Goal: Information Seeking & Learning: Find specific fact

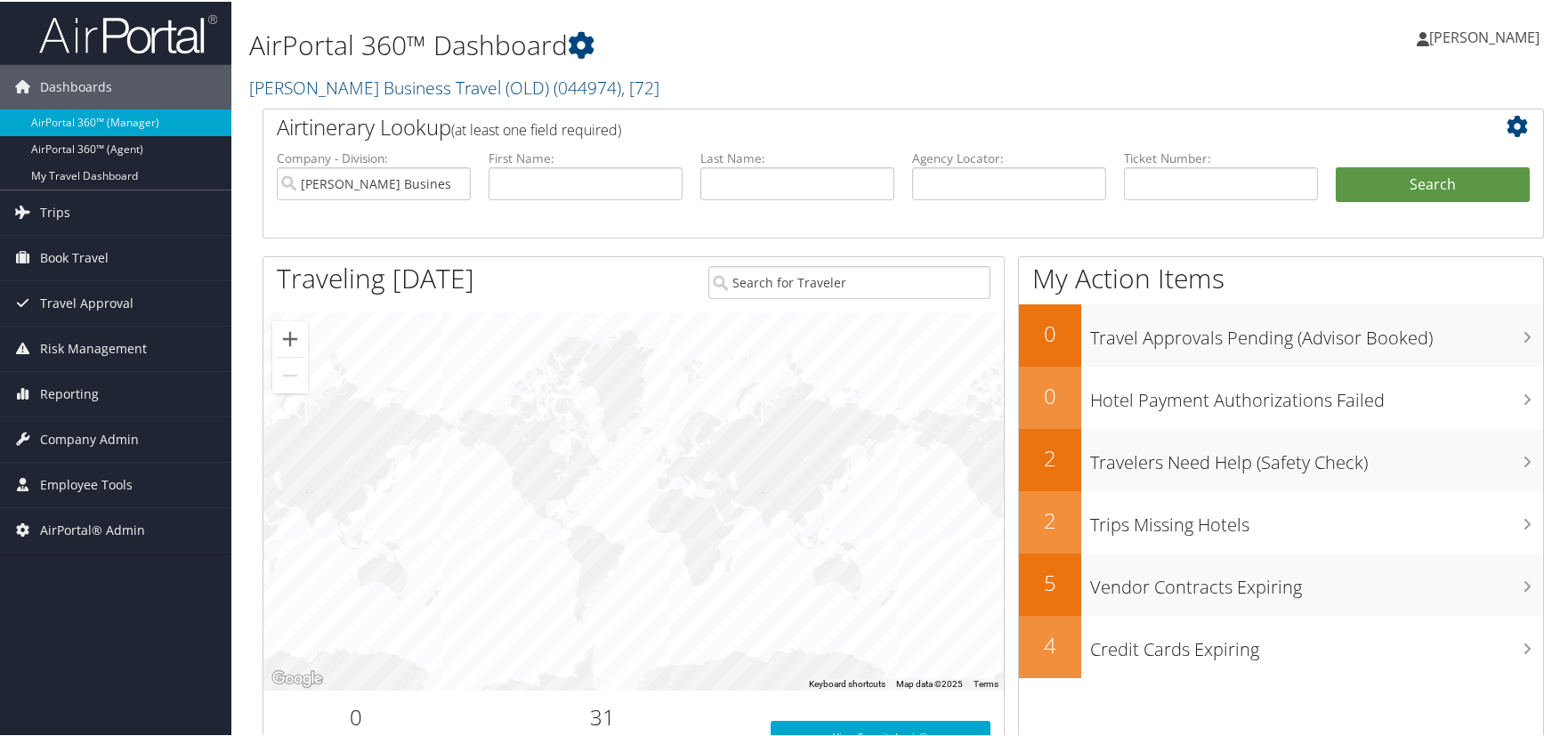
drag, startPoint x: 1284, startPoint y: 65, endPoint x: 1277, endPoint y: 74, distance: 11.4
click at [1284, 65] on div "Kelly Heinz Kelly Heinz My Settings Travel Agency Contacts Log Consulting Time …" at bounding box center [1312, 43] width 525 height 68
click at [199, 595] on div "Dashboards AirPortal 360™ (Manager) AirPortal 360™ (Agent) My Travel Dashboard …" at bounding box center [788, 580] width 1575 height 1160
click at [110, 210] on link "Trips" at bounding box center [116, 210] width 231 height 45
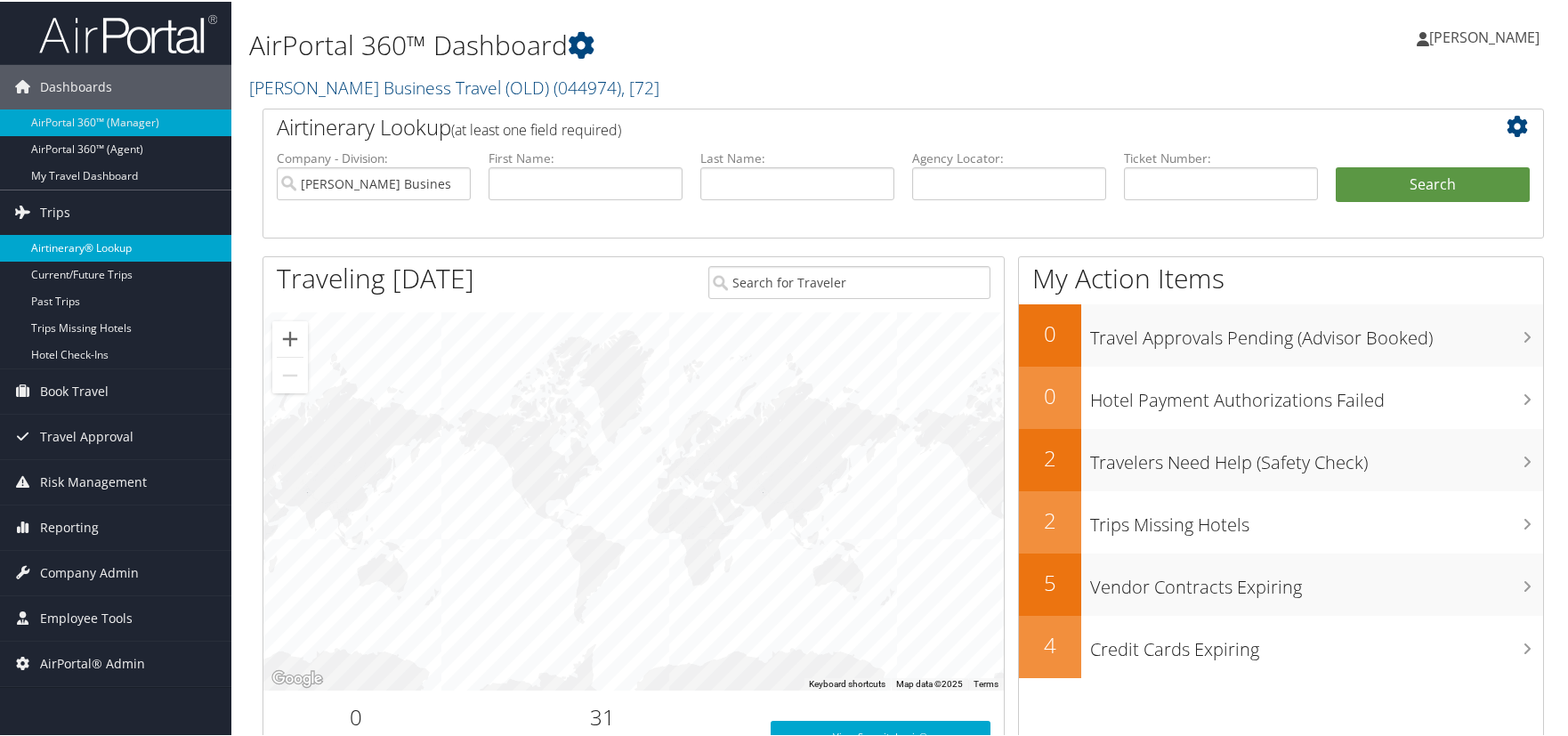
click at [87, 250] on link "Airtinerary® Lookup" at bounding box center [116, 246] width 231 height 26
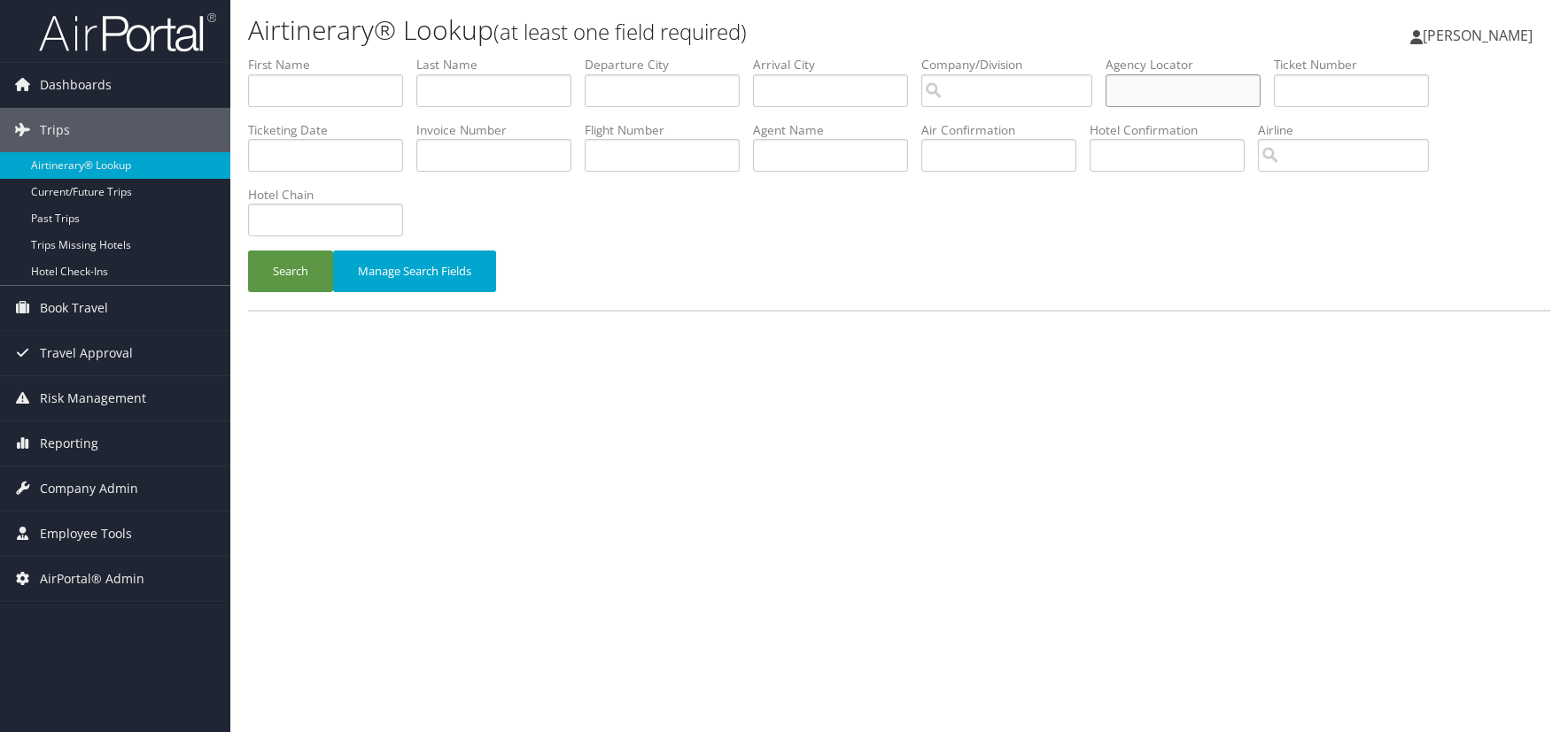
click at [1192, 91] on input "text" at bounding box center [1183, 91] width 155 height 33
paste input "DXXRHM"
click at [303, 265] on button "Search" at bounding box center [291, 272] width 85 height 42
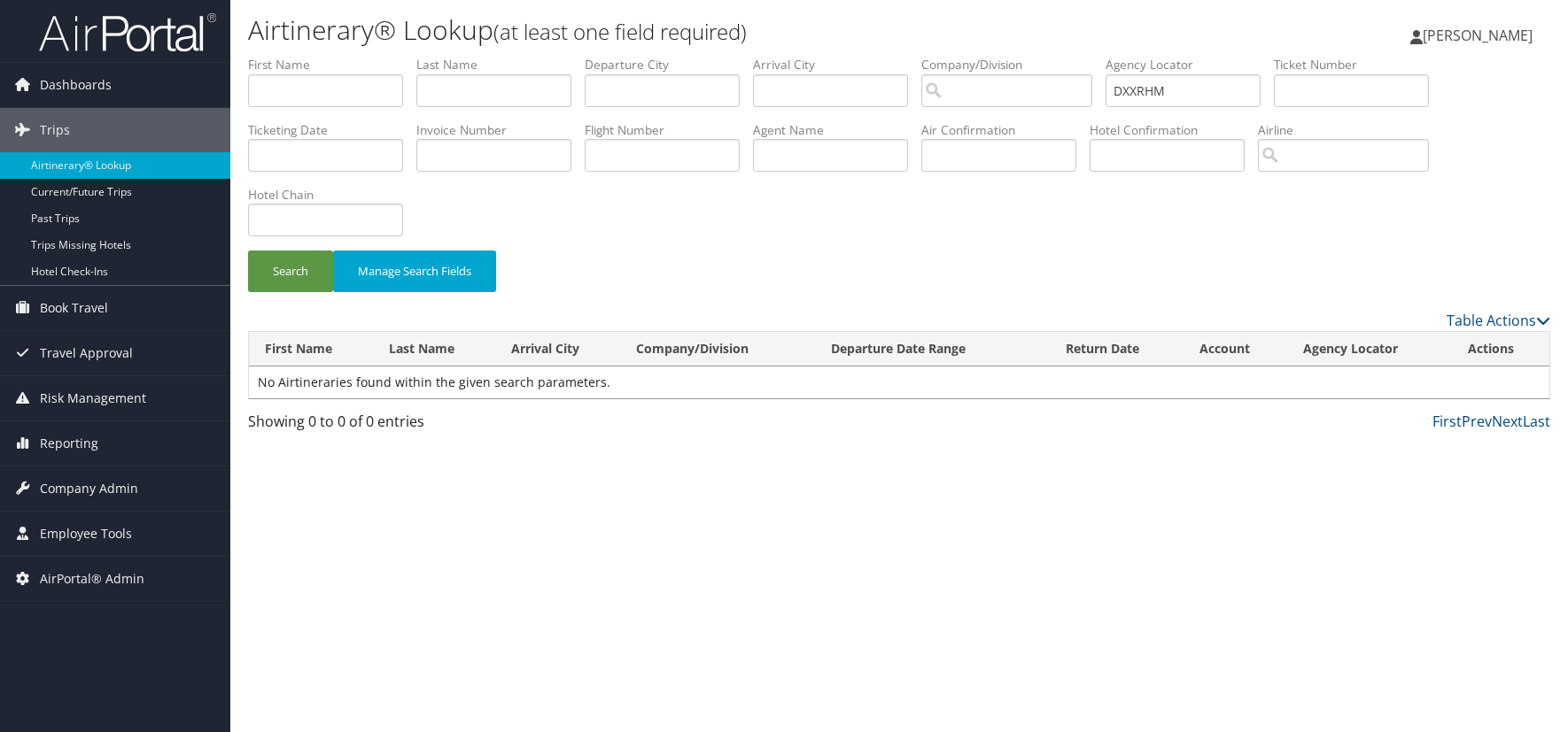
drag, startPoint x: 135, startPoint y: 658, endPoint x: 148, endPoint y: 646, distance: 17.7
click at [135, 658] on div "Dashboards AirPortal 360™ (Manager) AirPortal 360™ (Agent) My Travel Dashboard …" at bounding box center [784, 366] width 1568 height 732
click at [1186, 88] on input "DXXRHM" at bounding box center [1183, 91] width 155 height 33
type input "D"
type input "dxxrhm"
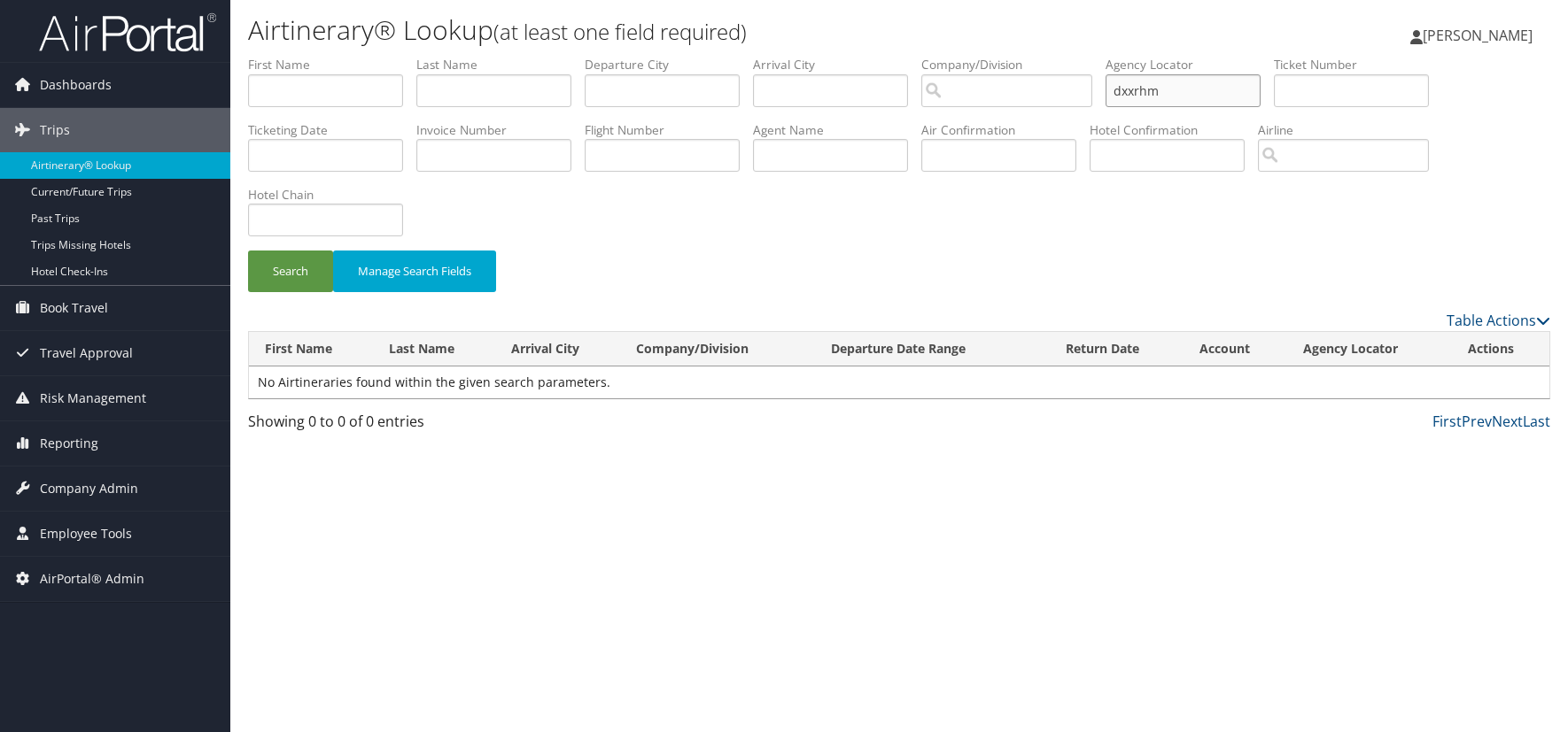
click at [248, 251] on button "Search" at bounding box center [291, 272] width 85 height 42
click at [253, 633] on div "Airtinerary® Lookup (at least one field required) [PERSON_NAME] [PERSON_NAME] M…" at bounding box center [899, 366] width 1338 height 732
click at [83, 534] on span "Employee Tools" at bounding box center [86, 534] width 92 height 44
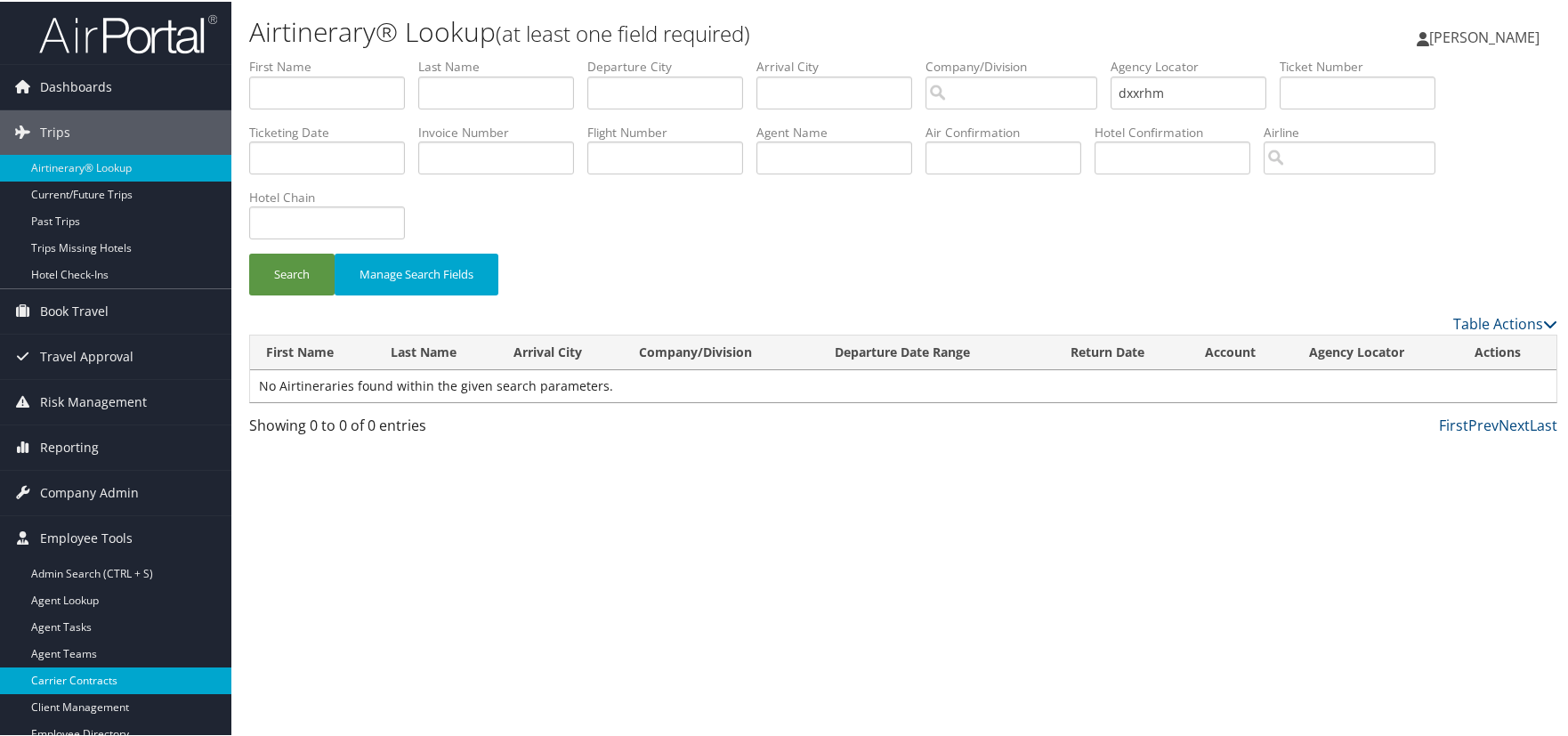
click at [76, 671] on link "Carrier Contracts" at bounding box center [116, 679] width 231 height 26
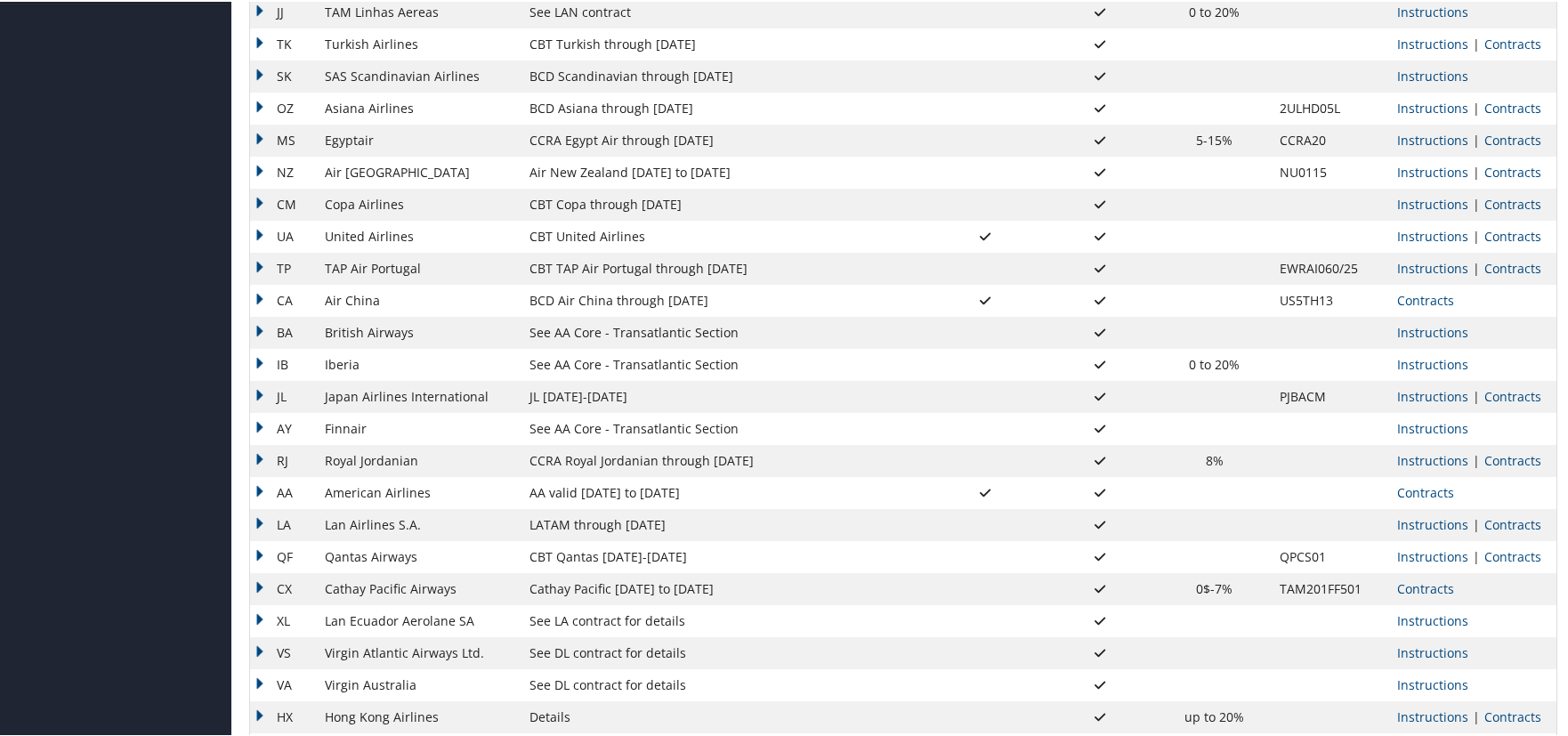
scroll to position [712, 0]
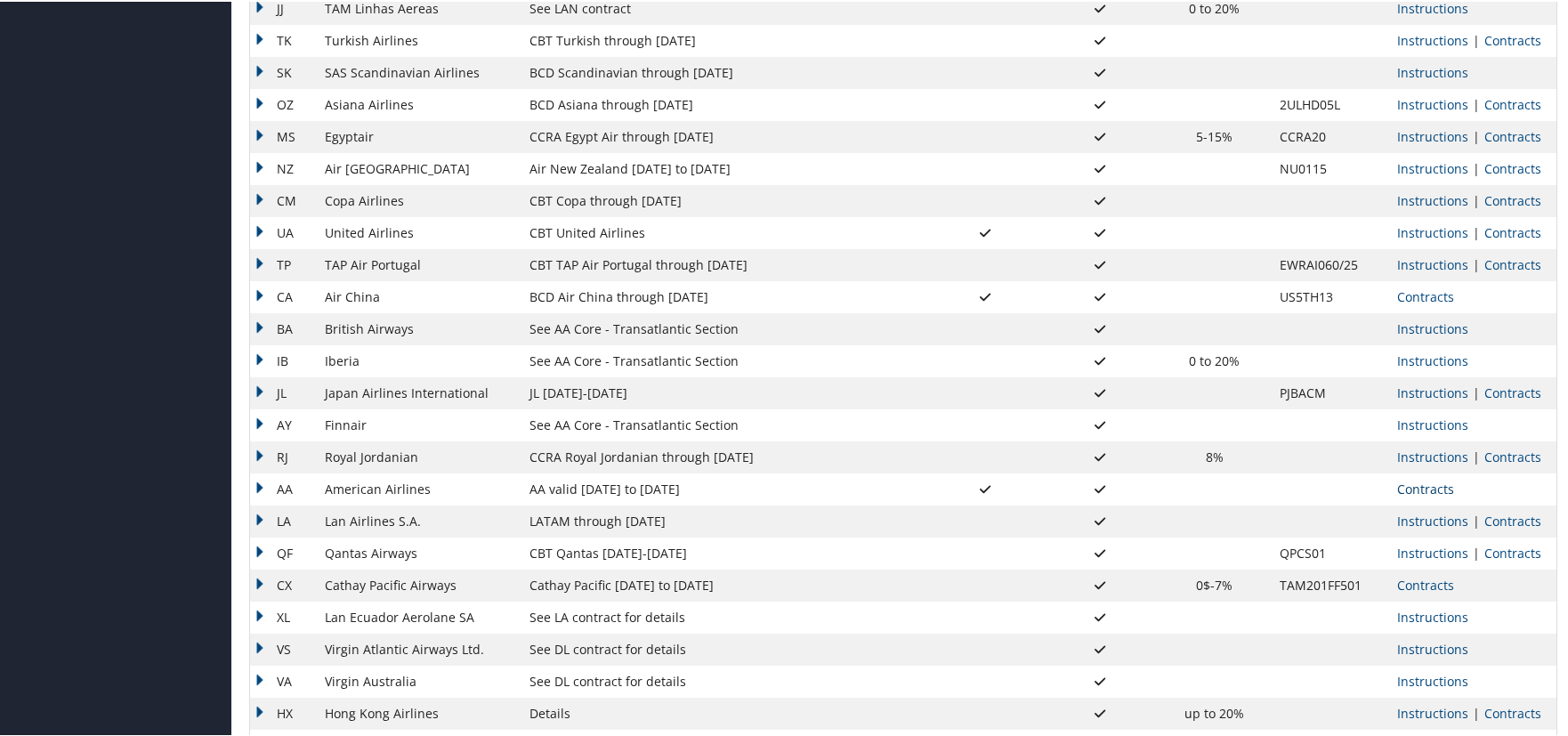
click at [1427, 490] on link "Contracts" at bounding box center [1425, 487] width 57 height 17
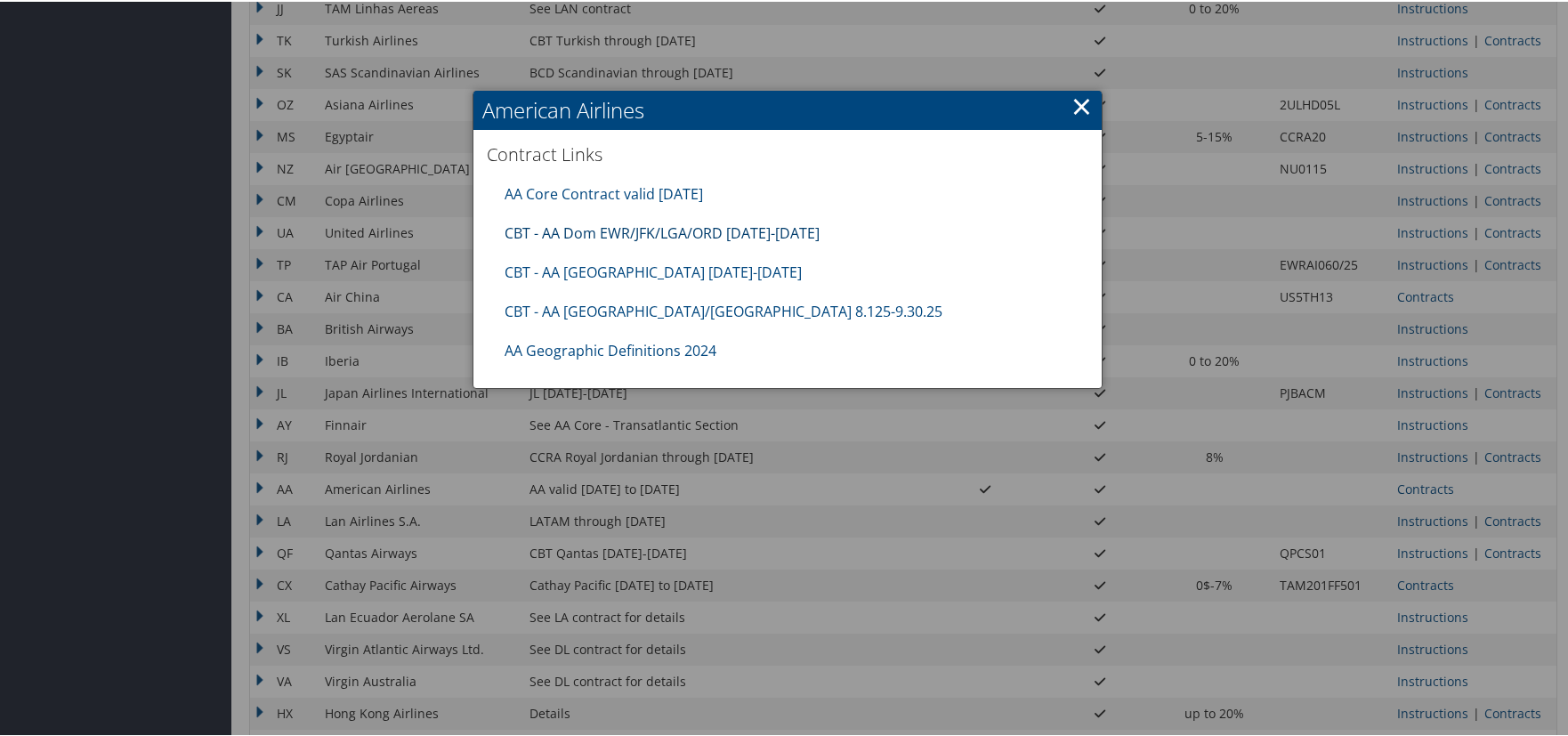
click at [623, 227] on link "CBT - AA Dom EWR/JFK/LGA/ORD 8.1.25-12.31.25" at bounding box center [662, 231] width 315 height 20
click at [1074, 100] on link "×" at bounding box center [1082, 104] width 20 height 36
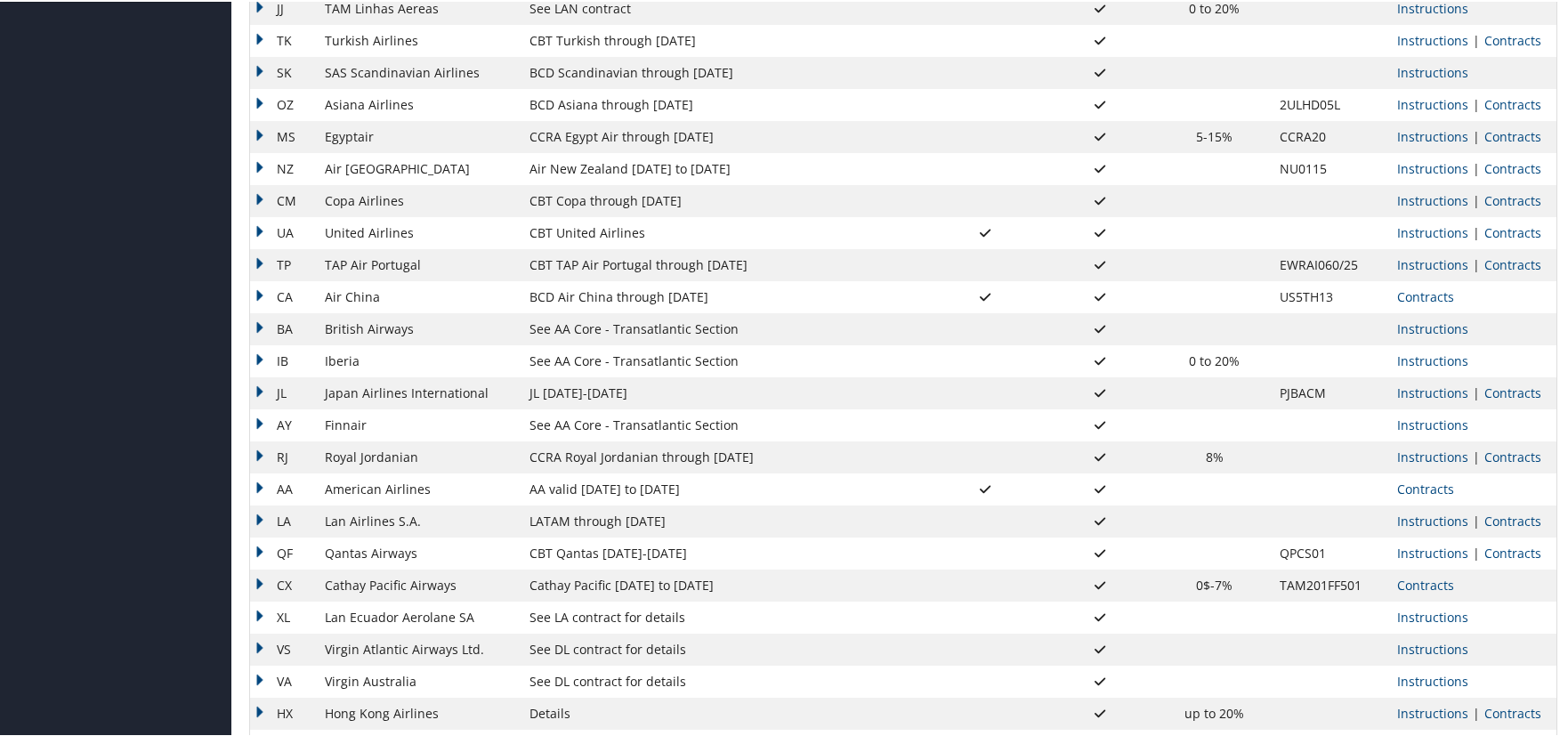
click at [13, 703] on div "Dashboards AirPortal 360™ (Manager) AirPortal 360™ (Agent) My Travel Dashboard …" at bounding box center [788, 312] width 1575 height 2049
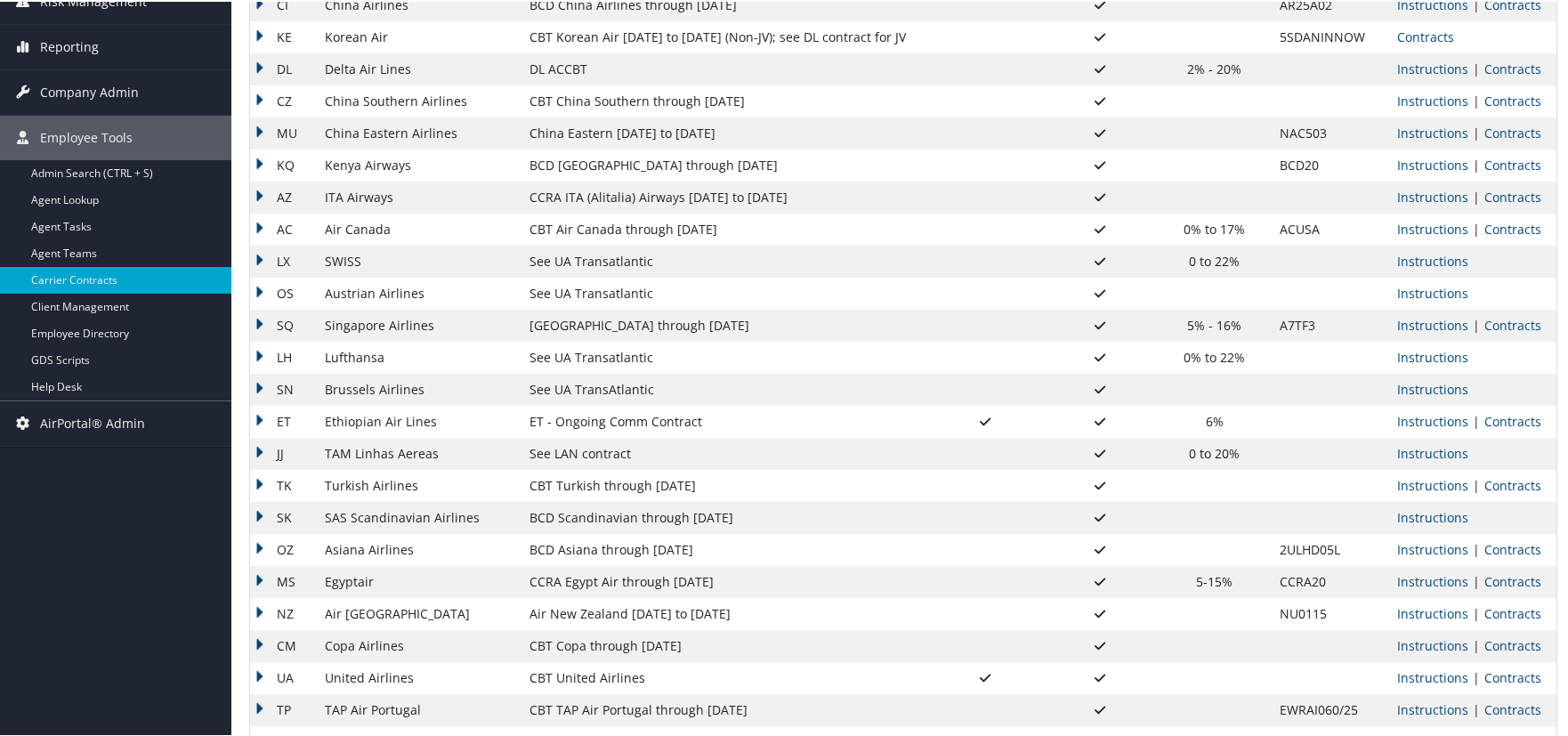
scroll to position [0, 0]
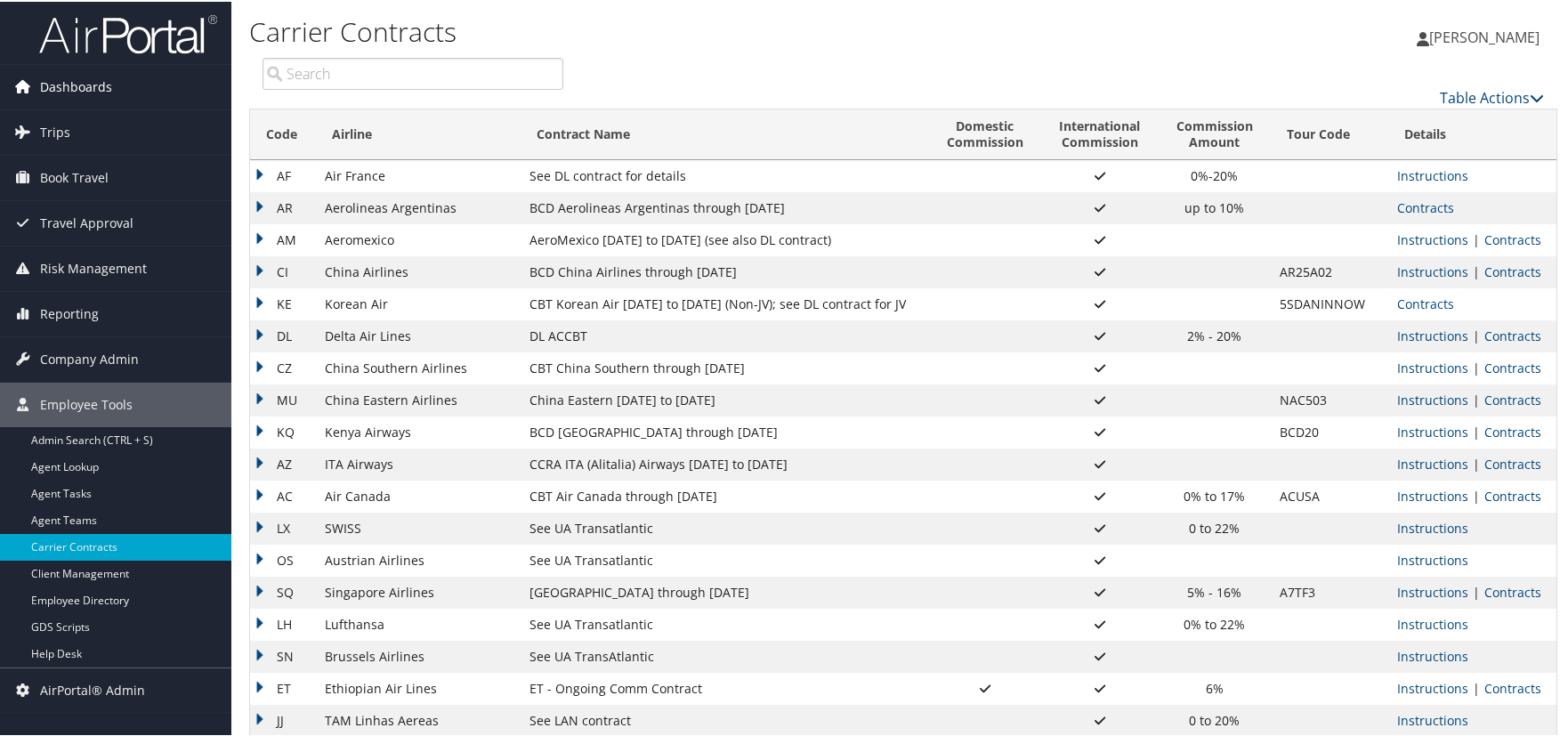
click at [138, 89] on link "Dashboards" at bounding box center [116, 85] width 231 height 45
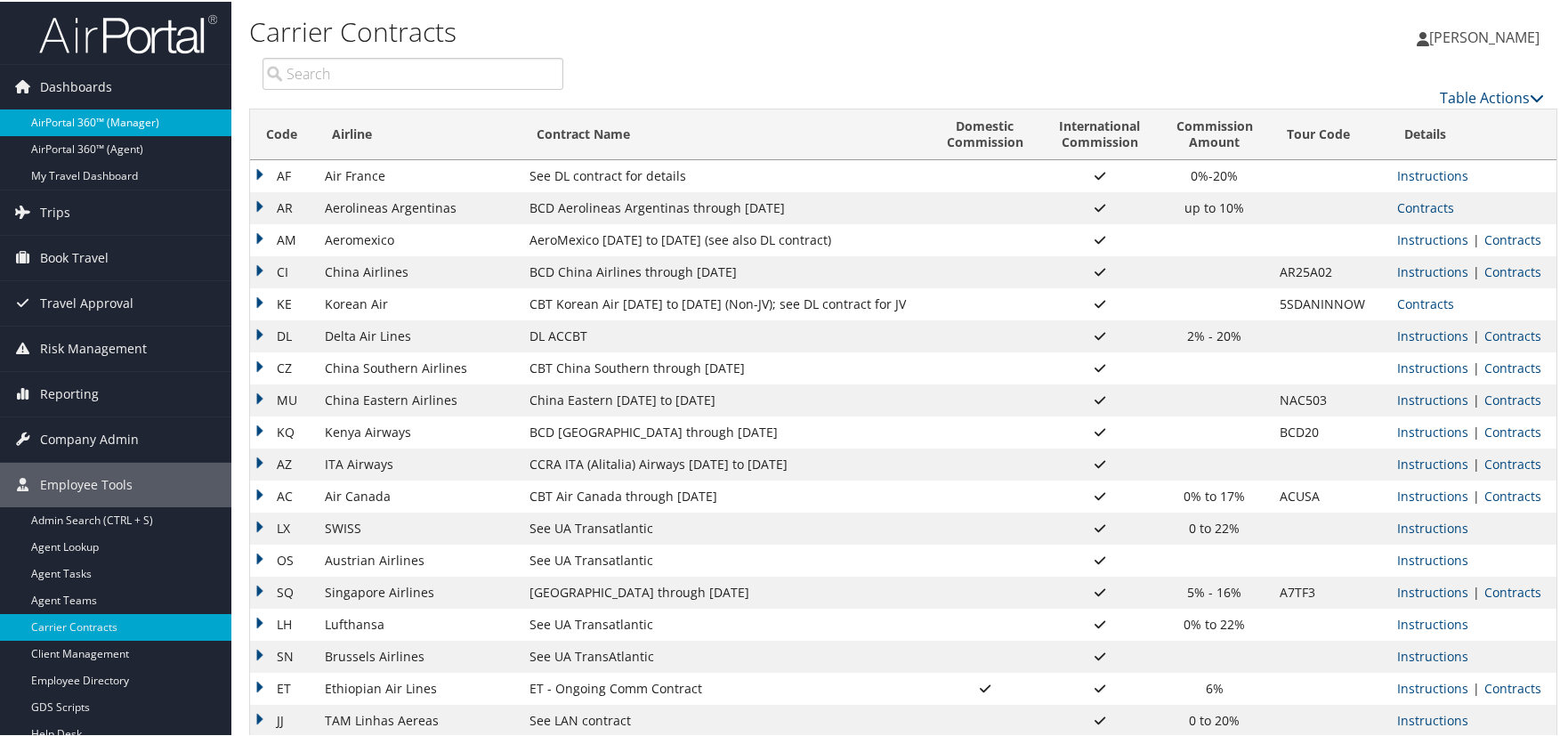
click at [149, 125] on link "AirPortal 360™ (Manager)" at bounding box center [116, 120] width 231 height 26
